Goal: Find specific page/section: Locate item on page

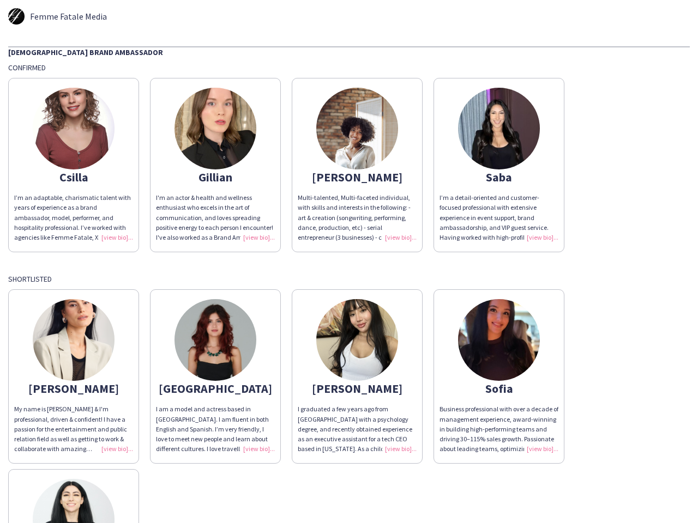
click at [349, 262] on div "[DEMOGRAPHIC_DATA] Brand Ambassador Confirmed Csilla I’m an adaptable, charisma…" at bounding box center [348, 345] width 681 height 598
click at [74, 165] on img at bounding box center [74, 129] width 82 height 82
click at [215, 165] on img at bounding box center [215, 129] width 82 height 82
click at [357, 165] on img at bounding box center [357, 129] width 82 height 82
click at [499, 165] on img at bounding box center [499, 129] width 82 height 82
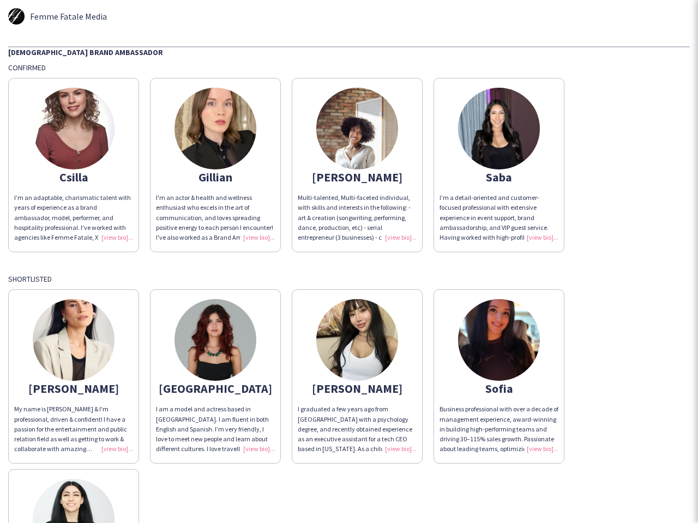
click at [74, 377] on img at bounding box center [74, 340] width 82 height 82
click at [215, 377] on img at bounding box center [215, 340] width 82 height 82
click at [357, 377] on img at bounding box center [357, 340] width 82 height 82
click at [499, 377] on img at bounding box center [499, 340] width 82 height 82
click at [74, 496] on img at bounding box center [74, 520] width 82 height 82
